Goal: Information Seeking & Learning: Learn about a topic

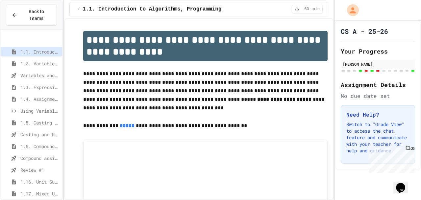
scroll to position [35, 0]
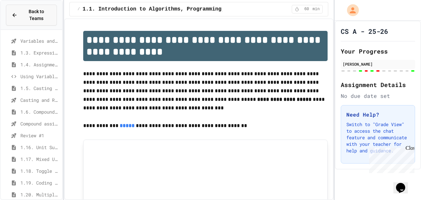
click at [41, 10] on span "Back to Teams" at bounding box center [36, 15] width 30 height 14
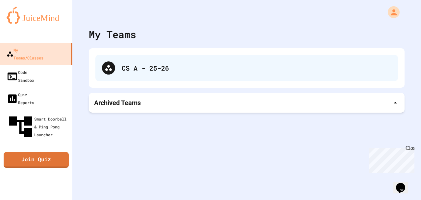
click at [126, 77] on div "CS A - 25-26" at bounding box center [246, 68] width 302 height 26
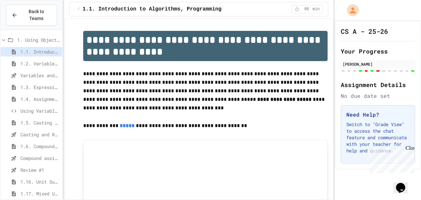
scroll to position [35, 0]
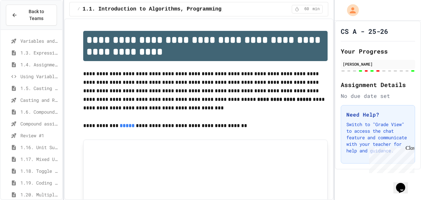
click at [38, 132] on span "Review #1" at bounding box center [39, 135] width 39 height 7
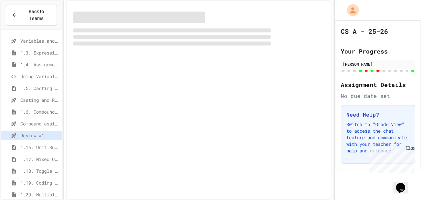
scroll to position [29, 0]
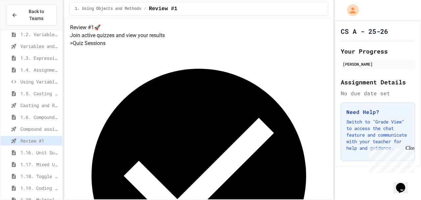
scroll to position [35, 0]
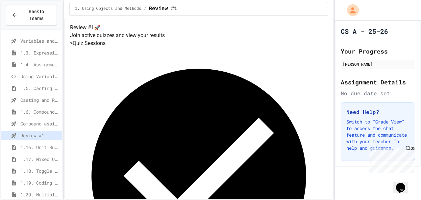
click at [33, 168] on span "1.18. Toggle Mixed Up or Write Code Practice 1.1-1.6" at bounding box center [39, 171] width 39 height 7
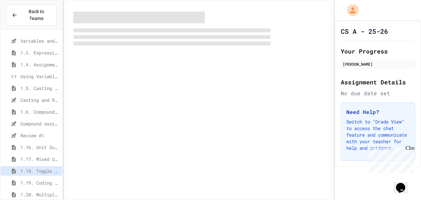
scroll to position [29, 0]
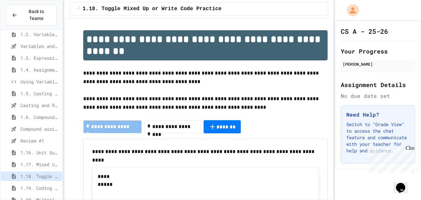
click at [175, 125] on span "**********" at bounding box center [175, 127] width 46 height 8
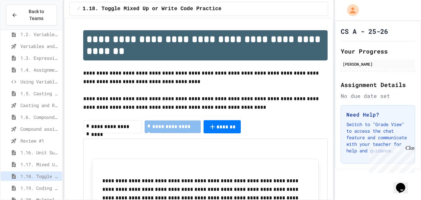
click at [107, 126] on span "**********" at bounding box center [115, 127] width 48 height 8
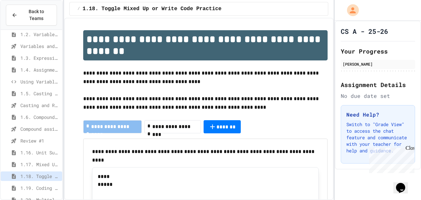
click at [178, 122] on div "**********" at bounding box center [172, 126] width 56 height 13
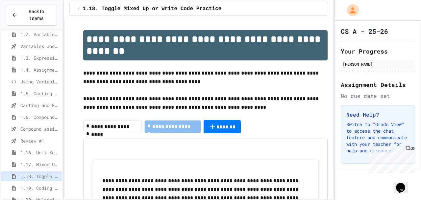
click at [123, 131] on div "**********" at bounding box center [112, 126] width 59 height 13
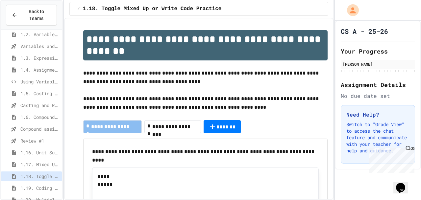
click at [178, 99] on p "**********" at bounding box center [205, 103] width 244 height 17
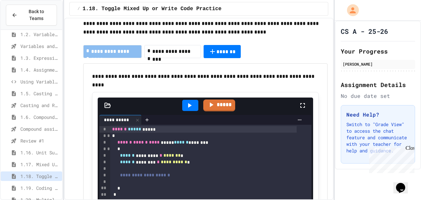
scroll to position [99, 0]
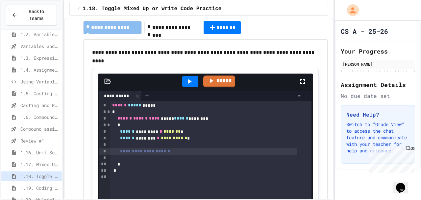
click at [188, 150] on div "**********" at bounding box center [203, 151] width 186 height 7
click at [170, 151] on span "*" at bounding box center [168, 151] width 3 height 5
click at [153, 200] on div at bounding box center [210, 201] width 421 height 0
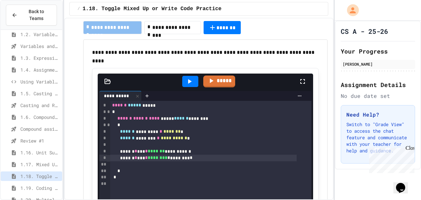
click at [196, 200] on div at bounding box center [210, 201] width 421 height 0
click at [202, 158] on div "****** * *** * ******** * ******** *" at bounding box center [203, 158] width 186 height 7
click at [204, 154] on div "**********" at bounding box center [203, 151] width 186 height 7
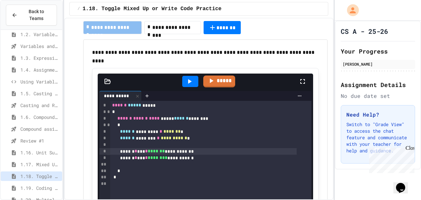
click at [188, 80] on icon at bounding box center [190, 81] width 4 height 5
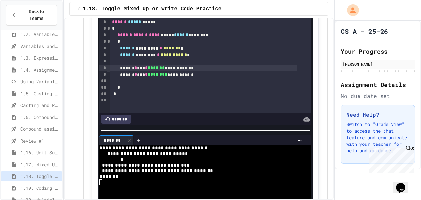
scroll to position [183, 0]
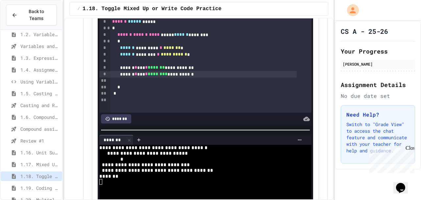
click at [167, 74] on span "********" at bounding box center [158, 74] width 20 height 5
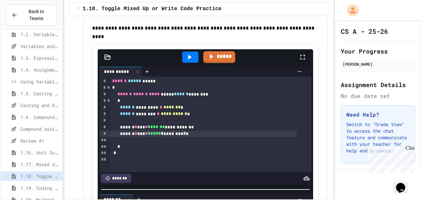
scroll to position [113, 0]
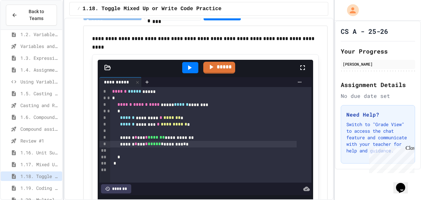
click at [197, 66] on div at bounding box center [190, 68] width 23 height 18
click at [190, 69] on icon at bounding box center [189, 68] width 8 height 8
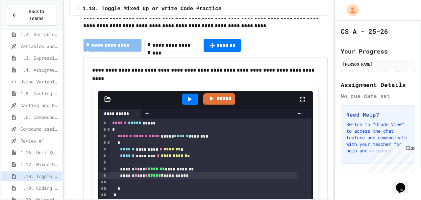
scroll to position [76, 0]
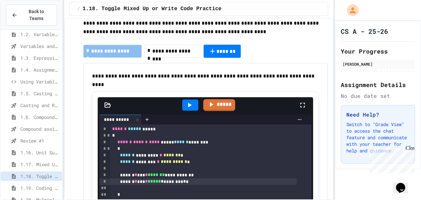
click at [199, 72] on p "**********" at bounding box center [205, 76] width 226 height 9
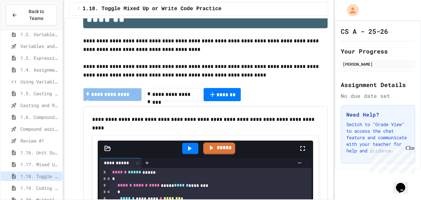
scroll to position [19, 0]
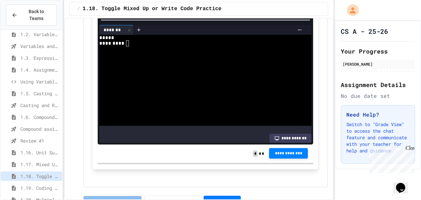
click at [275, 151] on button "**********" at bounding box center [288, 153] width 39 height 11
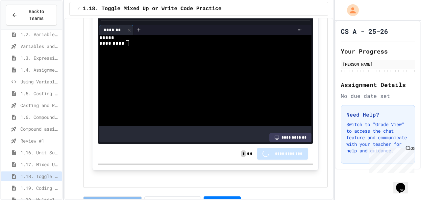
scroll to position [293, 0]
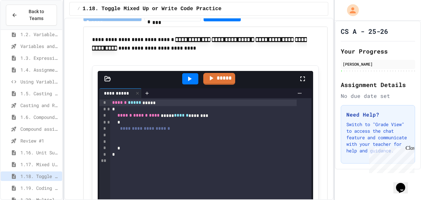
scroll to position [481, 0]
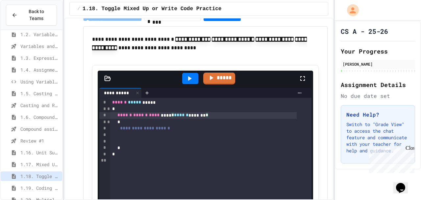
click at [225, 117] on div "****** ****** **** **** * ****** ******* *" at bounding box center [203, 115] width 186 height 7
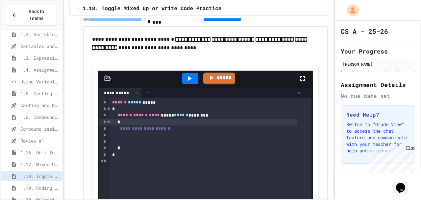
click at [225, 119] on div "*" at bounding box center [203, 122] width 186 height 7
click at [225, 124] on div "*" at bounding box center [203, 122] width 186 height 7
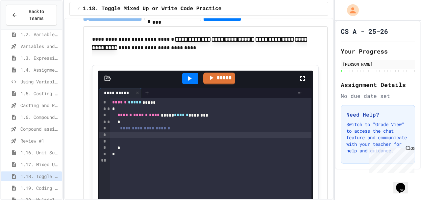
click at [212, 132] on div at bounding box center [210, 135] width 201 height 7
drag, startPoint x: 126, startPoint y: 129, endPoint x: 190, endPoint y: 131, distance: 64.5
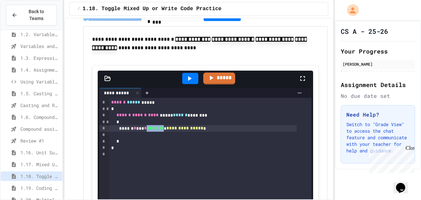
drag, startPoint x: 170, startPoint y: 127, endPoint x: 153, endPoint y: 127, distance: 17.8
click at [153, 127] on div "**********" at bounding box center [203, 128] width 188 height 7
click at [186, 131] on span "**********" at bounding box center [167, 128] width 37 height 5
click at [287, 132] on div at bounding box center [210, 135] width 202 height 7
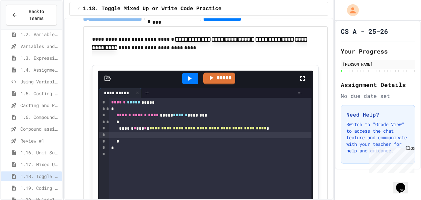
click at [284, 129] on div "**********" at bounding box center [203, 128] width 188 height 7
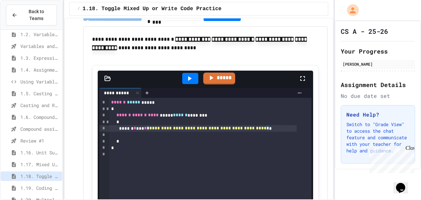
click at [147, 129] on span "*" at bounding box center [145, 128] width 3 height 5
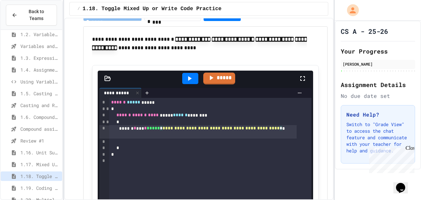
click at [190, 76] on icon at bounding box center [189, 79] width 8 height 8
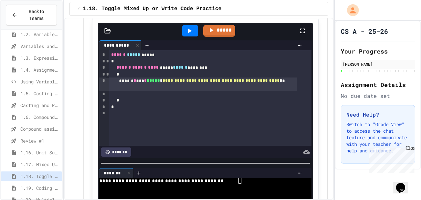
scroll to position [528, 0]
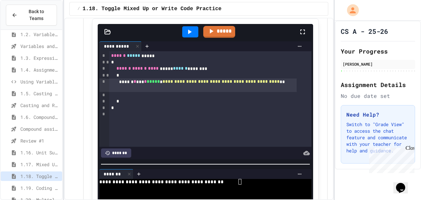
click at [208, 82] on span "**********" at bounding box center [220, 81] width 117 height 5
click at [253, 82] on span "**********" at bounding box center [220, 81] width 117 height 5
click at [191, 30] on div at bounding box center [190, 31] width 16 height 11
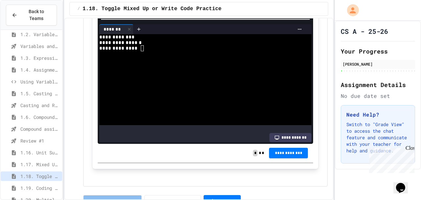
click at [273, 155] on button "**********" at bounding box center [288, 153] width 39 height 11
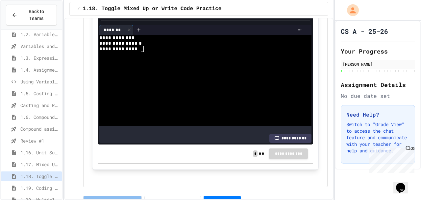
scroll to position [673, 0]
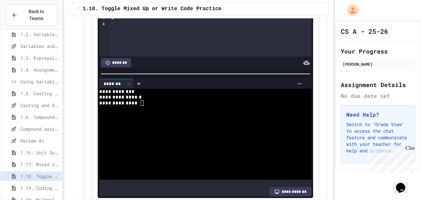
scroll to position [617, 0]
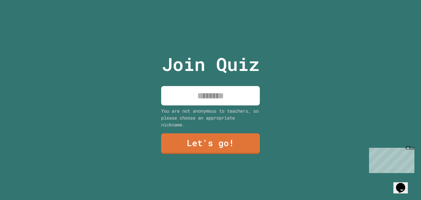
click at [182, 90] on input at bounding box center [210, 95] width 99 height 19
type input "*"
click at [224, 92] on input at bounding box center [210, 95] width 99 height 19
type input "*"
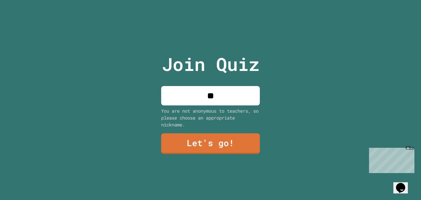
type input "*"
type input "*****"
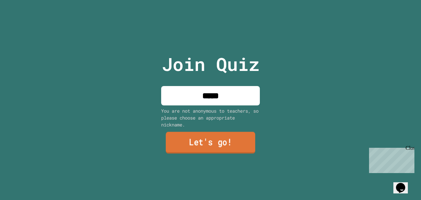
click at [212, 137] on link "Let's go!" at bounding box center [210, 143] width 89 height 22
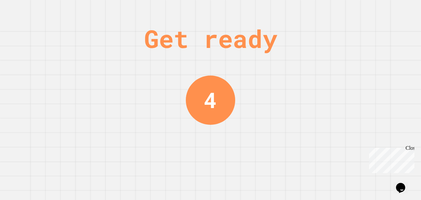
click at [220, 121] on div "Get ready 4" at bounding box center [210, 100] width 49 height 200
click at [197, 71] on div "Get ready 2" at bounding box center [210, 100] width 49 height 200
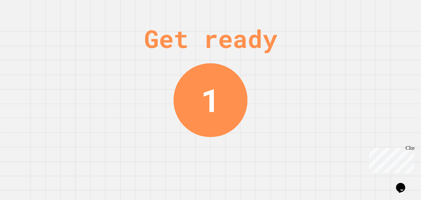
click at [167, 56] on div "Get ready" at bounding box center [210, 38] width 133 height 37
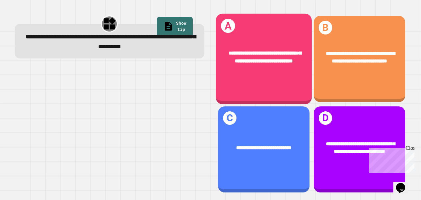
click at [241, 59] on div "**********" at bounding box center [263, 57] width 75 height 16
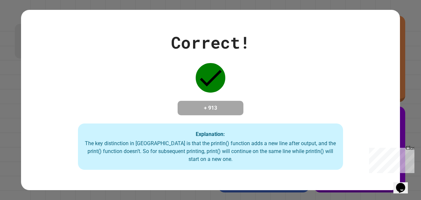
click at [140, 81] on div "Correct! + 913 Explanation: The key distinction in Java is that the println() f…" at bounding box center [210, 100] width 379 height 140
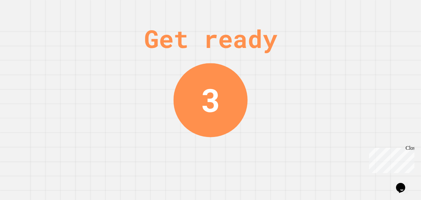
click at [174, 81] on div "Get ready 3" at bounding box center [210, 100] width 421 height 200
click at [199, 68] on div "1" at bounding box center [210, 100] width 74 height 74
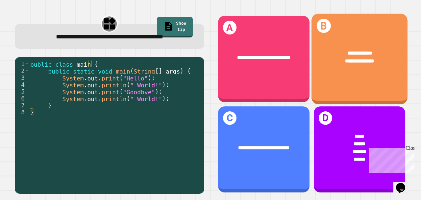
click at [321, 64] on div "**********" at bounding box center [359, 57] width 96 height 37
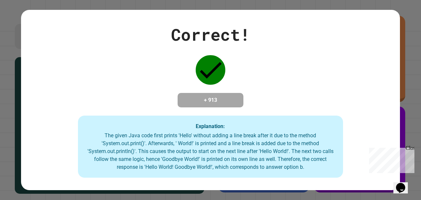
click at [321, 64] on div "Correct! + 913 Explanation: The given Java code first prints 'Hello' without ad…" at bounding box center [210, 100] width 379 height 156
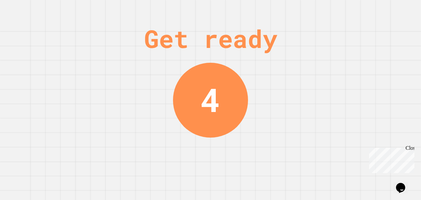
click at [236, 57] on div "Get ready 4" at bounding box center [210, 100] width 421 height 200
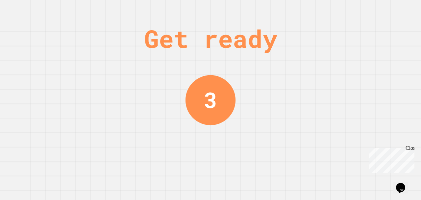
click at [217, 57] on div "Get ready 3" at bounding box center [210, 100] width 49 height 200
click at [180, 51] on div "Get ready" at bounding box center [210, 38] width 133 height 37
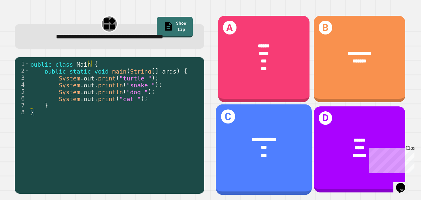
click at [259, 126] on div "**********" at bounding box center [264, 148] width 96 height 45
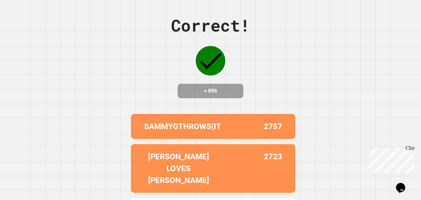
click at [286, 96] on div "Correct! + 896 SAMMYGTHROWS(IT 2757 DAVID LOVES RR 2723 ALOOF 2722 L(´。＿。｀) 271…" at bounding box center [210, 100] width 421 height 200
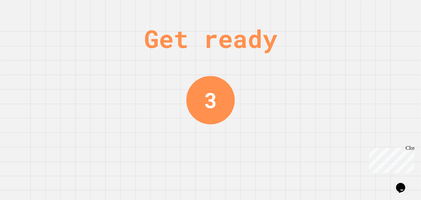
click at [245, 62] on div "Get ready 3" at bounding box center [210, 100] width 421 height 200
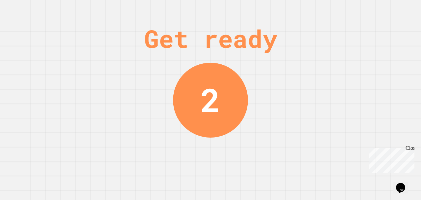
click at [237, 52] on div "Get ready" at bounding box center [210, 38] width 133 height 37
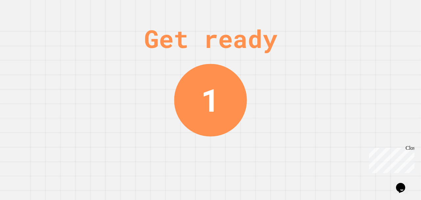
click at [215, 55] on div "Get ready" at bounding box center [210, 38] width 133 height 37
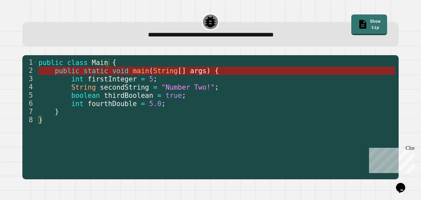
click at [164, 73] on span "String" at bounding box center [165, 71] width 25 height 8
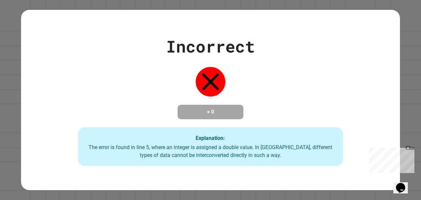
click at [249, 80] on div "Incorrect + 0 Explanation: The error is found in line 5, where an integer is as…" at bounding box center [210, 100] width 379 height 132
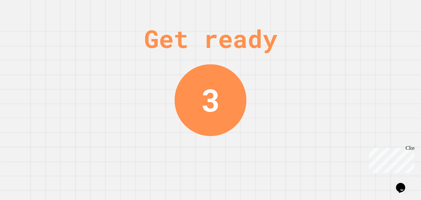
click at [205, 38] on div "Get ready" at bounding box center [210, 38] width 133 height 37
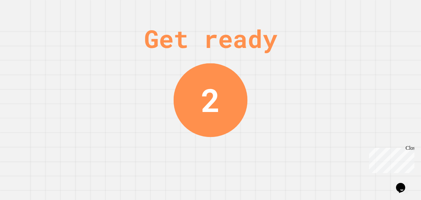
click at [205, 38] on div "Get ready" at bounding box center [210, 38] width 133 height 37
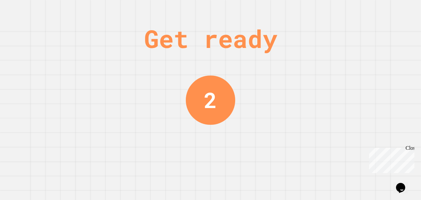
click at [198, 31] on div "Get ready" at bounding box center [210, 38] width 133 height 37
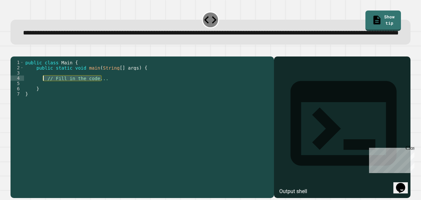
drag, startPoint x: 107, startPoint y: 97, endPoint x: 43, endPoint y: 97, distance: 63.1
click at [43, 97] on div "public class Main { public static void main ( String [ ] args ) { // Fill in th…" at bounding box center [147, 115] width 247 height 110
type textarea "**********"
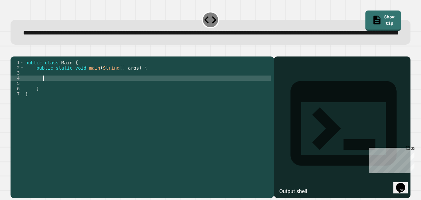
click at [47, 92] on div "public class Main { public static void main ( String [ ] args ) { } }" at bounding box center [147, 115] width 247 height 110
type textarea "*"
click at [67, 98] on div "public class Main { public static void main ( String [ ] args ) { int number } }" at bounding box center [147, 115] width 247 height 110
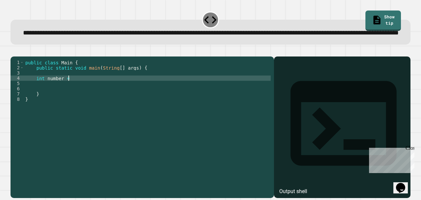
click at [35, 99] on div "public class Main { public static void main ( String [ ] args ) { int number = …" at bounding box center [147, 115] width 247 height 110
type textarea "**********"
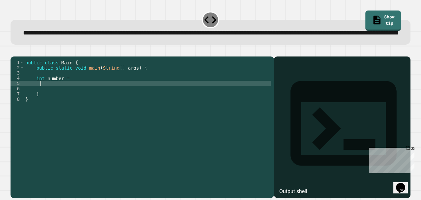
click at [39, 103] on div "public class Main { public static void main ( String [ ] args ) { int number = …" at bounding box center [147, 115] width 247 height 110
click at [91, 95] on div "public class Main { public static void main ( String [ ] args ) { int number = …" at bounding box center [147, 115] width 247 height 110
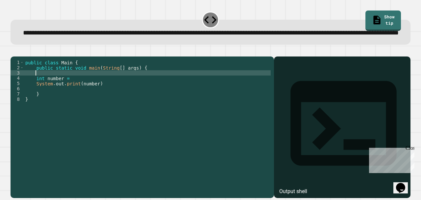
scroll to position [0, 0]
click at [88, 99] on div "public class Main { public static void main ( String [ ] args ) { int number = …" at bounding box center [147, 115] width 247 height 110
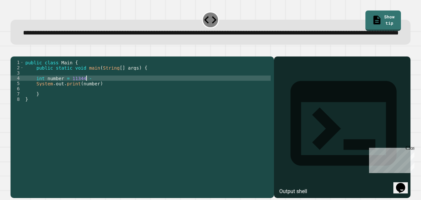
scroll to position [0, 4]
click at [102, 103] on div "public class Main { public static void main ( String [ ] args ) { int number = …" at bounding box center [147, 115] width 247 height 110
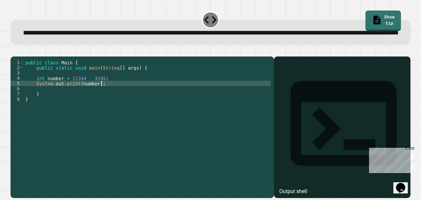
scroll to position [0, 5]
type textarea "**********"
click at [19, 58] on icon "button" at bounding box center [18, 55] width 4 height 5
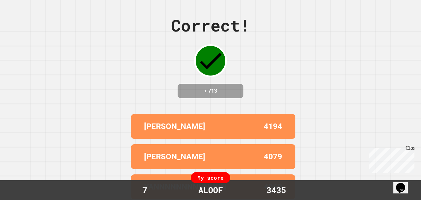
click at [156, 63] on div "Correct! + 713 PATTY FATTY 4194 CONNOR 4079 YANNNNNNNNNNNNN 4060 SAMMYGTHROWS(I…" at bounding box center [210, 100] width 421 height 200
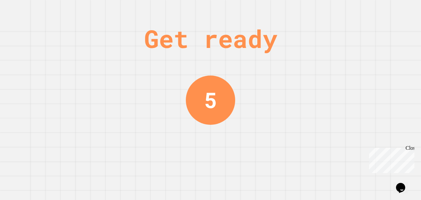
click at [199, 69] on div "Get ready 5" at bounding box center [210, 100] width 49 height 200
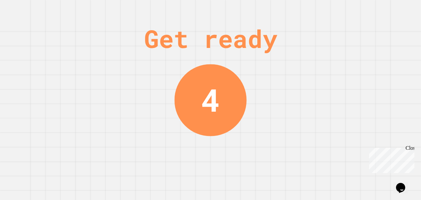
click at [199, 69] on div "4" at bounding box center [210, 100] width 72 height 72
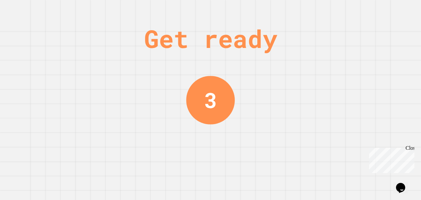
click at [199, 70] on div "Get ready 3" at bounding box center [210, 100] width 49 height 200
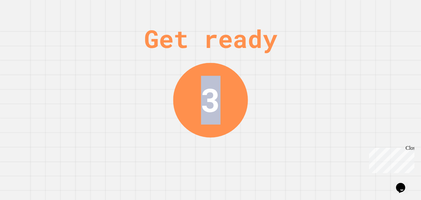
click at [199, 70] on div "3" at bounding box center [210, 100] width 75 height 75
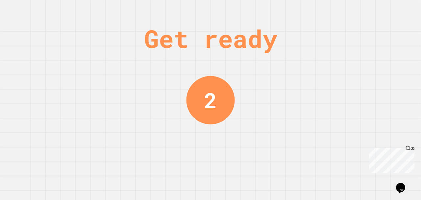
click at [206, 71] on div "Get ready 2" at bounding box center [210, 100] width 49 height 200
click at [173, 42] on div "Get ready" at bounding box center [210, 38] width 133 height 37
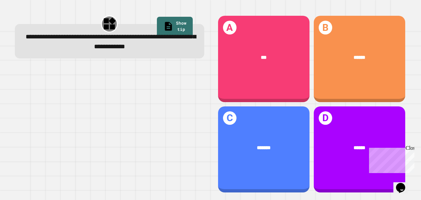
click at [193, 73] on div at bounding box center [109, 130] width 189 height 127
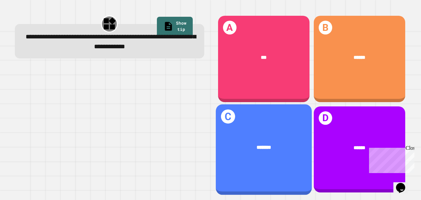
click at [268, 124] on div "C *******" at bounding box center [264, 149] width 96 height 91
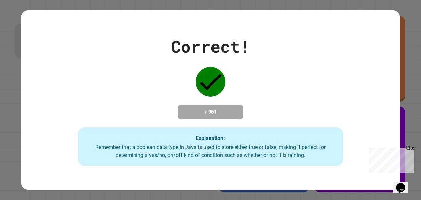
click at [268, 124] on div "Correct! + 961 Explanation: Remember that a boolean data type in Java is used t…" at bounding box center [210, 100] width 379 height 132
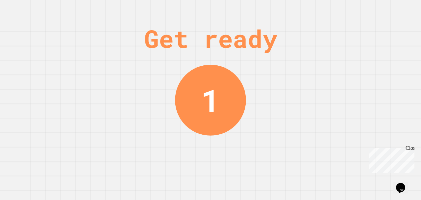
click at [199, 17] on div "Get ready 1" at bounding box center [210, 100] width 49 height 200
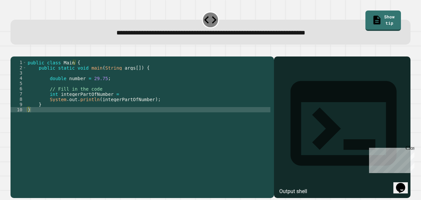
click at [83, 94] on div "public class Main { public static void main ( String args [ ]) { double number …" at bounding box center [148, 120] width 244 height 121
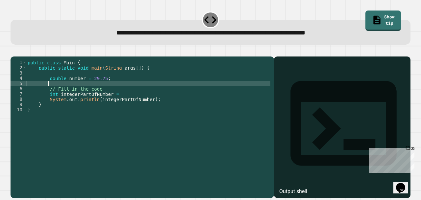
click at [121, 103] on div "public class Main { public static void main ( String args [ ]) { double number …" at bounding box center [148, 120] width 244 height 121
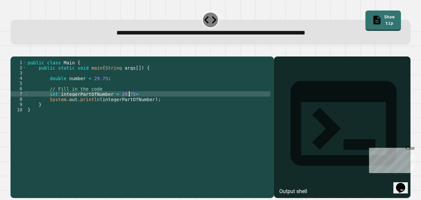
scroll to position [0, 7]
click at [14, 51] on icon "button" at bounding box center [14, 51] width 0 height 0
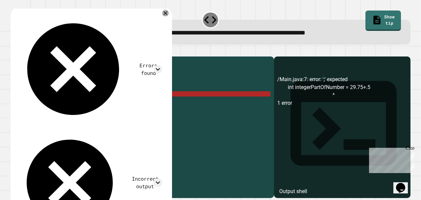
click at [150, 104] on div "public class Main { public static void main ( String args [ ]) { double number …" at bounding box center [148, 120] width 244 height 121
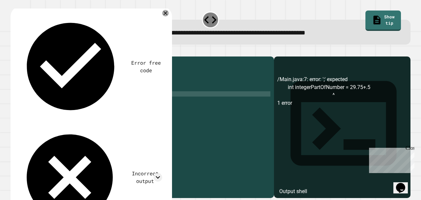
click at [19, 56] on icon "button" at bounding box center [18, 55] width 4 height 5
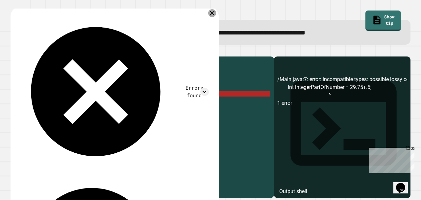
click at [214, 14] on icon at bounding box center [212, 13] width 8 height 8
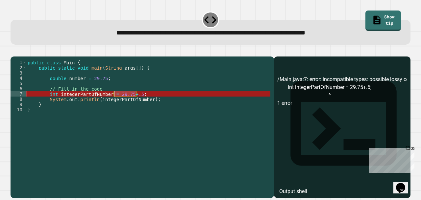
drag, startPoint x: 144, startPoint y: 103, endPoint x: 114, endPoint y: 105, distance: 29.6
click at [114, 105] on div "public class Main { public static void main ( String args [ ]) { double number …" at bounding box center [148, 120] width 244 height 121
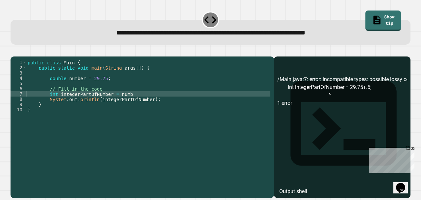
scroll to position [0, 7]
click at [14, 51] on button "button" at bounding box center [14, 51] width 0 height 0
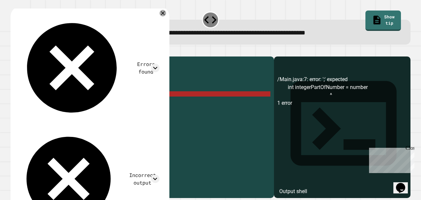
click at [132, 105] on div "public class Main { public static void main ( String args [ ]) { double number …" at bounding box center [148, 120] width 244 height 121
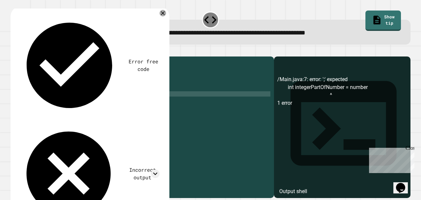
click at [14, 51] on button "button" at bounding box center [14, 51] width 0 height 0
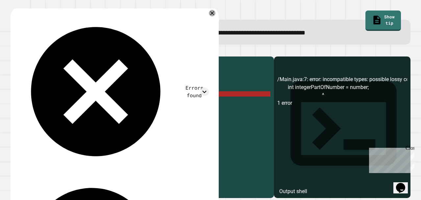
click at [114, 105] on div "public class Main { public static void main ( String args [ ]) { double number …" at bounding box center [148, 120] width 244 height 121
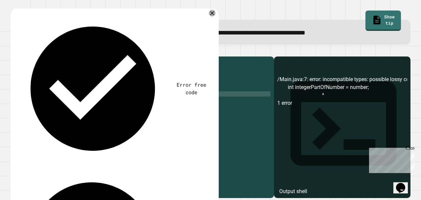
scroll to position [0, 7]
click at [14, 51] on button "button" at bounding box center [14, 51] width 0 height 0
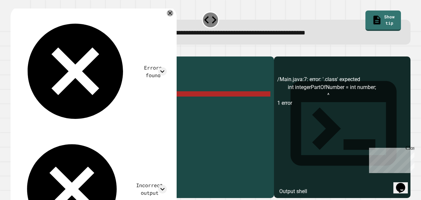
click at [122, 105] on div "public class Main { public static void main ( String args [ ]) { double number …" at bounding box center [148, 120] width 244 height 121
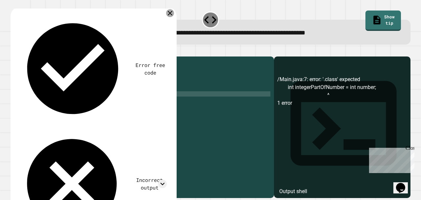
click at [174, 15] on icon at bounding box center [170, 13] width 8 height 8
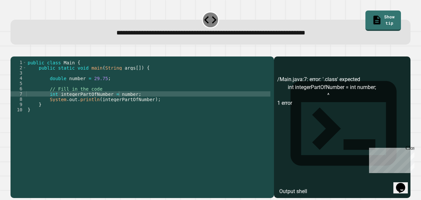
click at [133, 108] on div "public class Main { public static void main ( String args [ ]) { double number …" at bounding box center [148, 120] width 244 height 121
click at [131, 103] on div "public class Main { public static void main ( String args [ ]) { double number …" at bounding box center [148, 120] width 244 height 121
click at [135, 105] on div "public class Main { public static void main ( String args [ ]) { double number …" at bounding box center [148, 120] width 244 height 121
click at [14, 51] on icon "button" at bounding box center [14, 51] width 0 height 0
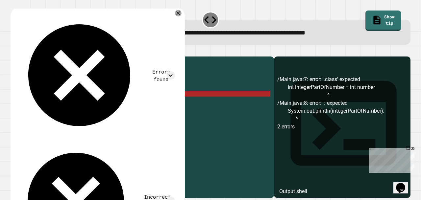
click at [145, 104] on div "public class Main { public static void main ( String args [ ]) { double number …" at bounding box center [148, 120] width 244 height 121
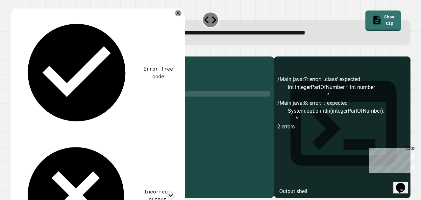
click at [115, 106] on div "public class Main { public static void main ( String args [ ]) { double number …" at bounding box center [148, 120] width 244 height 121
click at [123, 104] on div "public class Main { public static void main ( String args [ ]) { double number …" at bounding box center [148, 120] width 244 height 121
type textarea "**********"
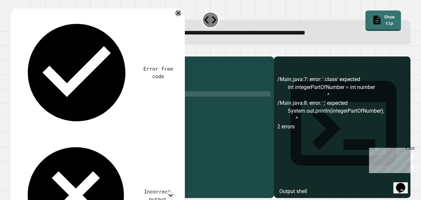
click at [14, 51] on icon "button" at bounding box center [14, 51] width 0 height 0
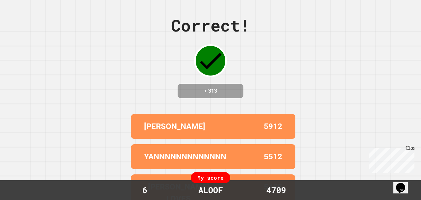
click at [289, 63] on div "Correct! + 313 PATTY FATTY 5912 YANNNNNNNNNNNNN 5512 DAVID LOVES RR 5455 CONNOR…" at bounding box center [210, 100] width 421 height 200
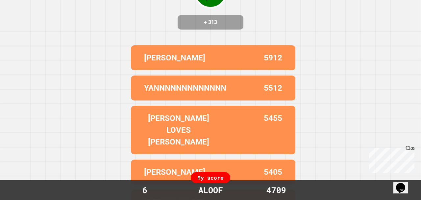
scroll to position [0, 0]
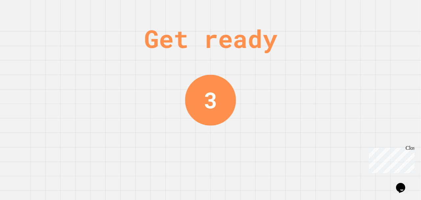
click at [287, 73] on div "Get ready 3" at bounding box center [210, 100] width 421 height 200
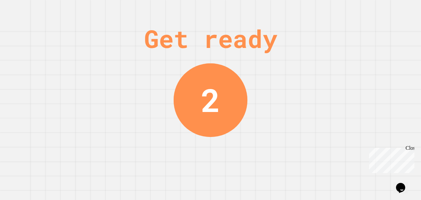
click at [284, 74] on div "Get ready 2" at bounding box center [210, 100] width 421 height 200
click at [158, 85] on div "Get ready 1" at bounding box center [210, 100] width 421 height 200
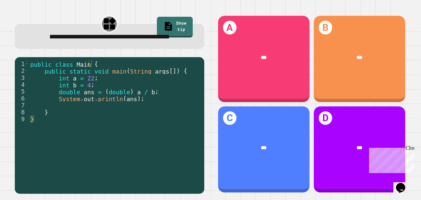
click at [139, 133] on div "public class Main { public static void main ( String args [ ]) { int a = 22 ; i…" at bounding box center [115, 118] width 172 height 117
click at [114, 113] on div "public class Main { public static void main ( String args [ ]) { int a = 22 ; i…" at bounding box center [115, 118] width 172 height 117
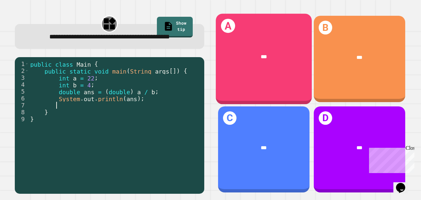
click at [233, 69] on div "***" at bounding box center [264, 57] width 96 height 29
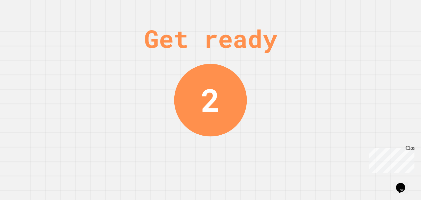
click at [282, 71] on div "Get ready 2" at bounding box center [210, 100] width 421 height 200
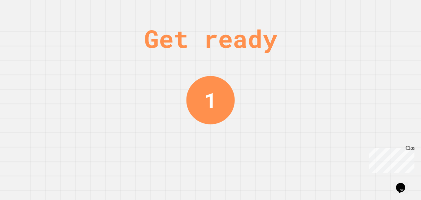
click at [231, 79] on div "Get ready 1" at bounding box center [210, 100] width 49 height 200
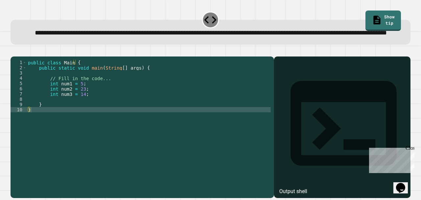
click at [93, 112] on div "public class Main { public static void main ( String [ ] args ) { // Fill in th…" at bounding box center [149, 115] width 244 height 110
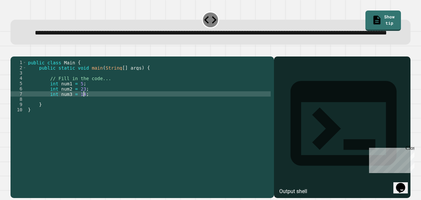
type textarea "**********"
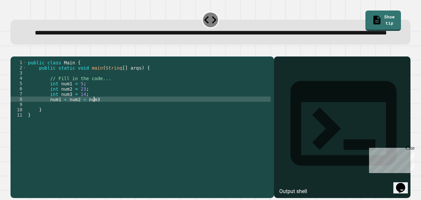
scroll to position [0, 4]
click at [43, 119] on div "public class Main { public static void main ( String [ ] args ) { // Fill in th…" at bounding box center [149, 115] width 244 height 110
click at [99, 122] on div "public class Main { public static void main ( String [ ] args ) { // Fill in th…" at bounding box center [149, 115] width 244 height 110
click at [103, 120] on div "public class Main { public static void main ( String [ ] args ) { // Fill in th…" at bounding box center [149, 115] width 244 height 110
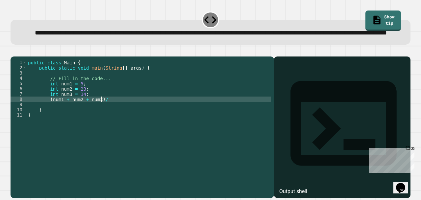
scroll to position [0, 5]
click at [47, 119] on div "public class Main { public static void main ( String [ ] args ) { // Fill in th…" at bounding box center [149, 115] width 244 height 110
click at [91, 121] on div "public class Main { public static void main ( String [ ] args ) { // Fill in th…" at bounding box center [149, 115] width 244 height 110
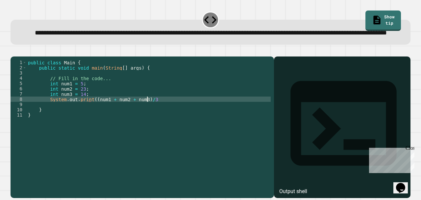
click at [149, 119] on div "public class Main { public static void main ( String [ ] args ) { // Fill in th…" at bounding box center [149, 115] width 244 height 110
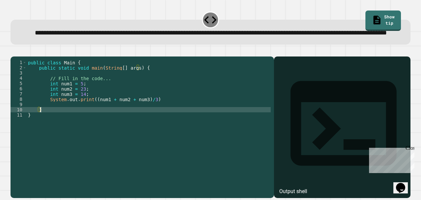
click at [134, 130] on div "public class Main { public static void main ( String [ ] args ) { // Fill in th…" at bounding box center [149, 115] width 244 height 110
click at [154, 120] on div "public class Main { public static void main ( String [ ] args ) { // Fill in th…" at bounding box center [149, 115] width 244 height 110
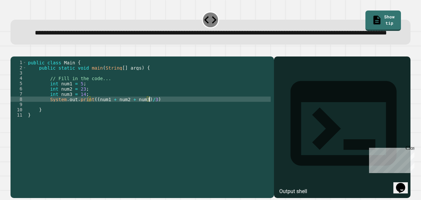
scroll to position [0, 9]
click at [14, 51] on icon "button" at bounding box center [14, 51] width 0 height 0
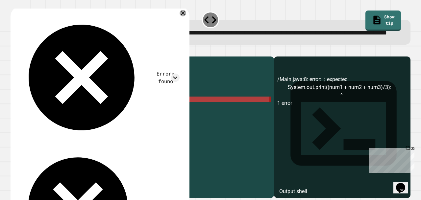
drag, startPoint x: 157, startPoint y: 120, endPoint x: 93, endPoint y: 121, distance: 64.4
click at [93, 121] on div "public class Main { public static void main ( String [ ] args ) { // Fill in th…" at bounding box center [149, 115] width 244 height 110
click at [93, 121] on div "public class Main { public static void main ( String [ ] args ) { // Fill in th…" at bounding box center [149, 110] width 244 height 100
drag, startPoint x: 93, startPoint y: 120, endPoint x: 147, endPoint y: 119, distance: 53.6
click at [147, 119] on div "public class Main { public static void main ( String [ ] args ) { // Fill in th…" at bounding box center [149, 115] width 244 height 110
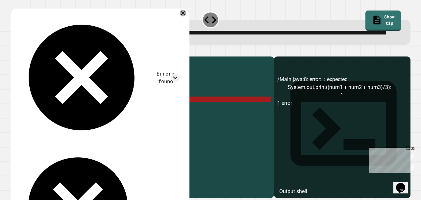
click at [46, 120] on div "public class Main { public static void main ( String [ ] args ) { // Fill in th…" at bounding box center [149, 115] width 244 height 110
type textarea "**********"
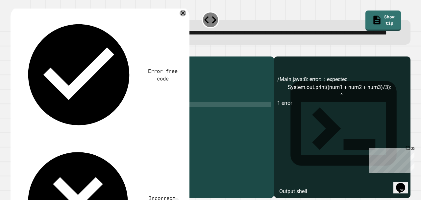
click at [52, 121] on div "public class Main { public static void main ( String [ ] args ) { // Fill in th…" at bounding box center [149, 115] width 244 height 110
paste textarea "**********"
click at [45, 119] on div "public class Main { public static void main ( String [ ] args ) { // Fill in th…" at bounding box center [149, 115] width 244 height 110
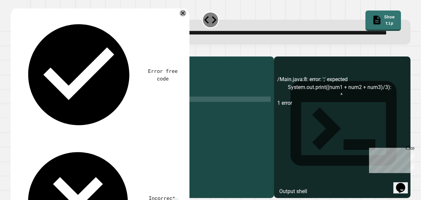
click at [104, 120] on div "public class Main { public static void main ( String [ ] args ) { // Fill in th…" at bounding box center [149, 115] width 244 height 110
click at [48, 122] on div "public class Main { public static void main ( String [ ] args ) { // Fill in th…" at bounding box center [149, 115] width 244 height 110
click at [49, 118] on div "public class Main { public static void main ( String [ ] args ) { // Fill in th…" at bounding box center [149, 115] width 244 height 110
click at [138, 120] on div "public class Main { public static void main ( String [ ] args ) { // Fill in th…" at bounding box center [149, 115] width 244 height 110
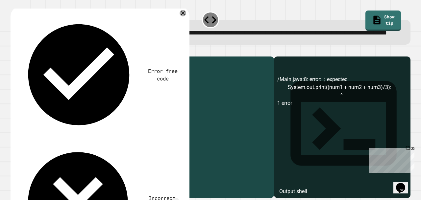
drag, startPoint x: 147, startPoint y: 125, endPoint x: 93, endPoint y: 126, distance: 54.6
click at [93, 126] on div "public class Main { public static void main ( String [ ] args ) { // Fill in th…" at bounding box center [149, 115] width 244 height 110
click at [14, 51] on button "button" at bounding box center [14, 51] width 0 height 0
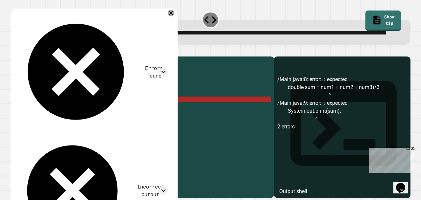
click at [137, 120] on div "public class Main { public static void main ( String [ ] args ) { // Fill in th…" at bounding box center [149, 115] width 244 height 110
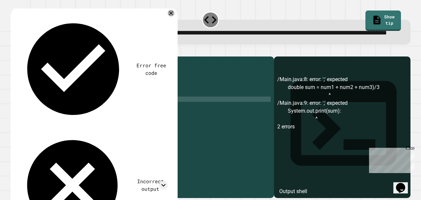
click at [125, 126] on div "public class Main { public static void main ( String [ ] args ) { // Fill in th…" at bounding box center [149, 115] width 244 height 110
click at [14, 51] on icon "button" at bounding box center [14, 51] width 0 height 0
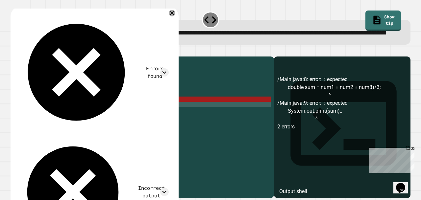
click at [109, 126] on div "public class Main { public static void main ( String [ ] args ) { // Fill in th…" at bounding box center [149, 115] width 244 height 110
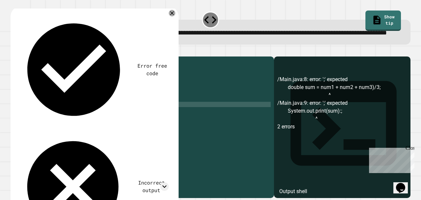
scroll to position [0, 5]
click at [14, 51] on icon "button" at bounding box center [14, 51] width 0 height 0
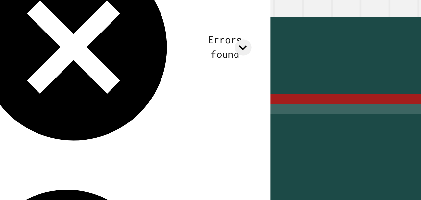
click at [81, 119] on div "public class Main { public static void main ( String [ ] args ) { // Fill in th…" at bounding box center [149, 115] width 244 height 110
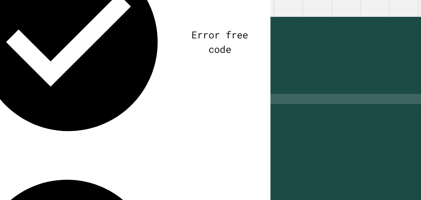
scroll to position [0, 4]
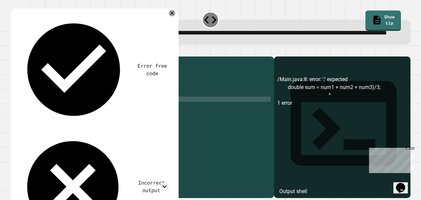
type textarea "**********"
click at [14, 51] on icon "button" at bounding box center [14, 51] width 0 height 0
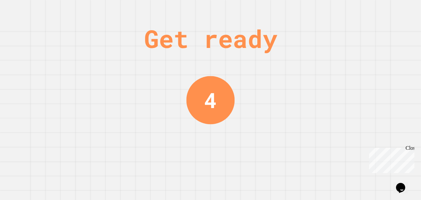
scroll to position [0, 0]
click at [154, 106] on div "Get ready 2" at bounding box center [210, 100] width 421 height 200
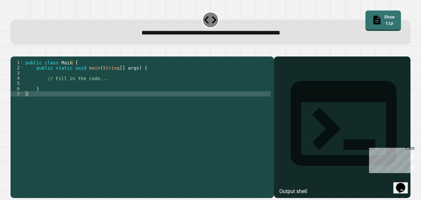
click at [89, 93] on div "public class Main { public static void main ( String [ ] args ) { // Fill in th…" at bounding box center [147, 120] width 247 height 121
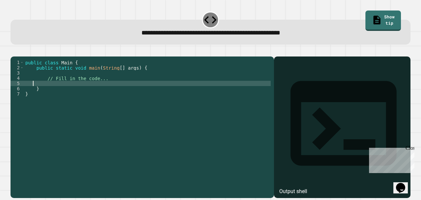
scroll to position [0, 0]
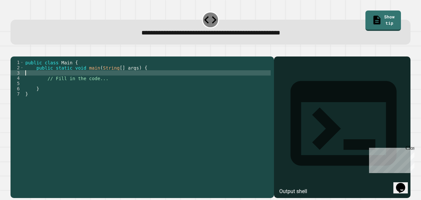
click at [54, 84] on div "public class Main { public static void main ( String [ ] args ) { // Fill in th…" at bounding box center [147, 120] width 247 height 121
click at [14, 51] on button "button" at bounding box center [14, 51] width 0 height 0
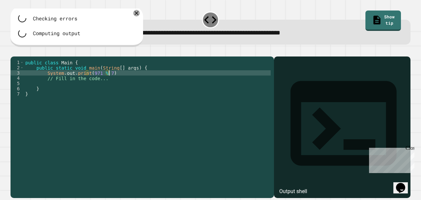
click at [125, 84] on div "public class Main { public static void main ( String [ ] args ) { System . out …" at bounding box center [147, 120] width 247 height 121
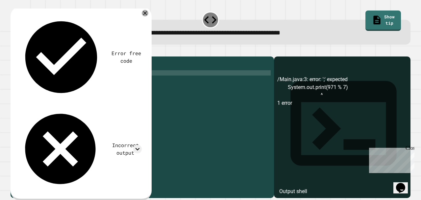
click at [14, 51] on button "button" at bounding box center [14, 51] width 0 height 0
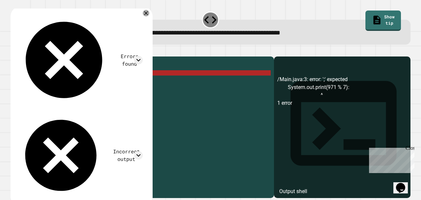
click at [113, 82] on div "public class Main { public static void main ( String [ ] args ) { System . out …" at bounding box center [147, 120] width 247 height 121
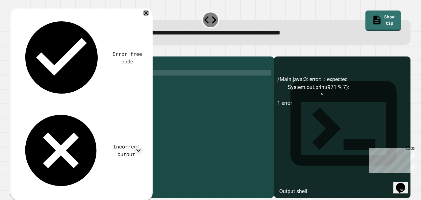
type textarea "**********"
click at [19, 56] on icon "button" at bounding box center [18, 55] width 4 height 5
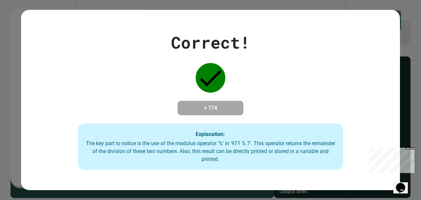
drag, startPoint x: 323, startPoint y: 4, endPoint x: 287, endPoint y: 26, distance: 42.6
click at [287, 26] on div "Correct! + 774 Explanation: The key part to notice is the use of the modulus op…" at bounding box center [210, 100] width 421 height 200
click at [287, 30] on div "Correct! + 774 Explanation: The key part to notice is the use of the modulus op…" at bounding box center [210, 100] width 379 height 140
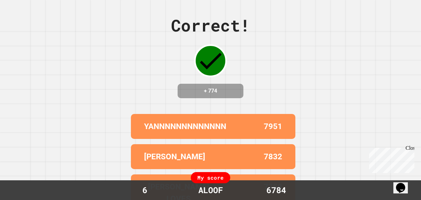
click at [247, 48] on div "Correct! + 774" at bounding box center [210, 55] width 79 height 85
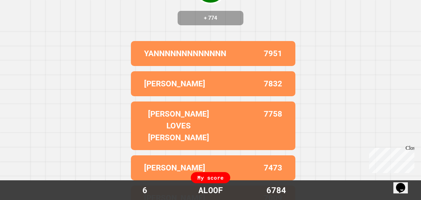
click at [227, 59] on div "7951" at bounding box center [254, 54] width 56 height 12
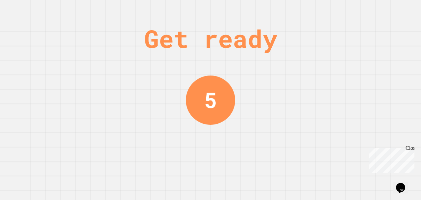
click at [214, 56] on div "Get ready" at bounding box center [210, 38] width 133 height 37
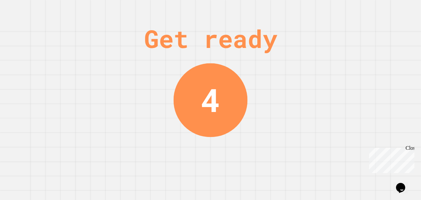
click at [214, 56] on div "Get ready" at bounding box center [210, 38] width 133 height 37
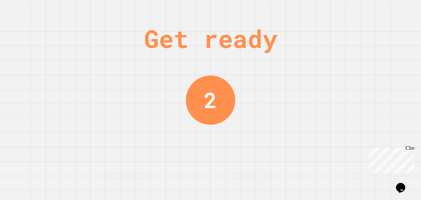
click at [194, 50] on div "Get ready" at bounding box center [210, 38] width 133 height 37
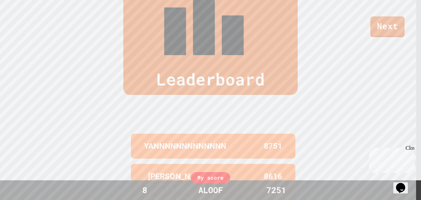
scroll to position [264, 0]
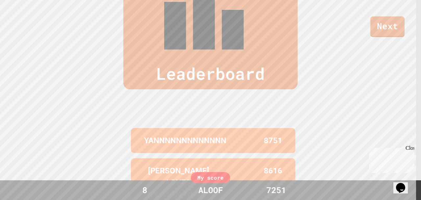
click at [205, 173] on div "My score" at bounding box center [210, 177] width 39 height 11
click at [211, 179] on div "My score" at bounding box center [210, 177] width 39 height 11
click at [225, 176] on div "My score" at bounding box center [210, 177] width 39 height 11
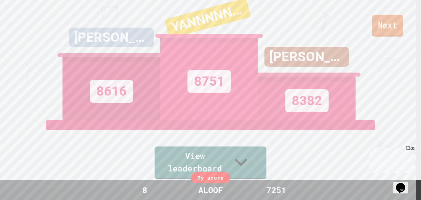
scroll to position [0, 0]
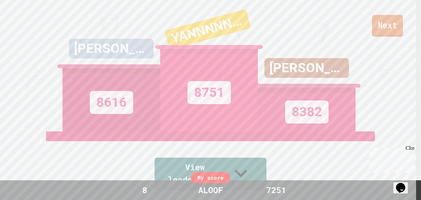
click at [398, 21] on link "Next" at bounding box center [387, 26] width 31 height 22
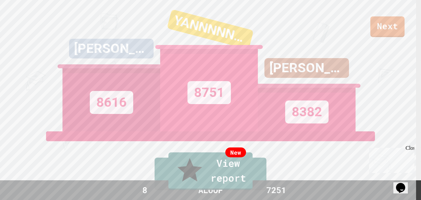
click at [198, 172] on link "New View report" at bounding box center [210, 171] width 84 height 37
